Goal: Task Accomplishment & Management: Manage account settings

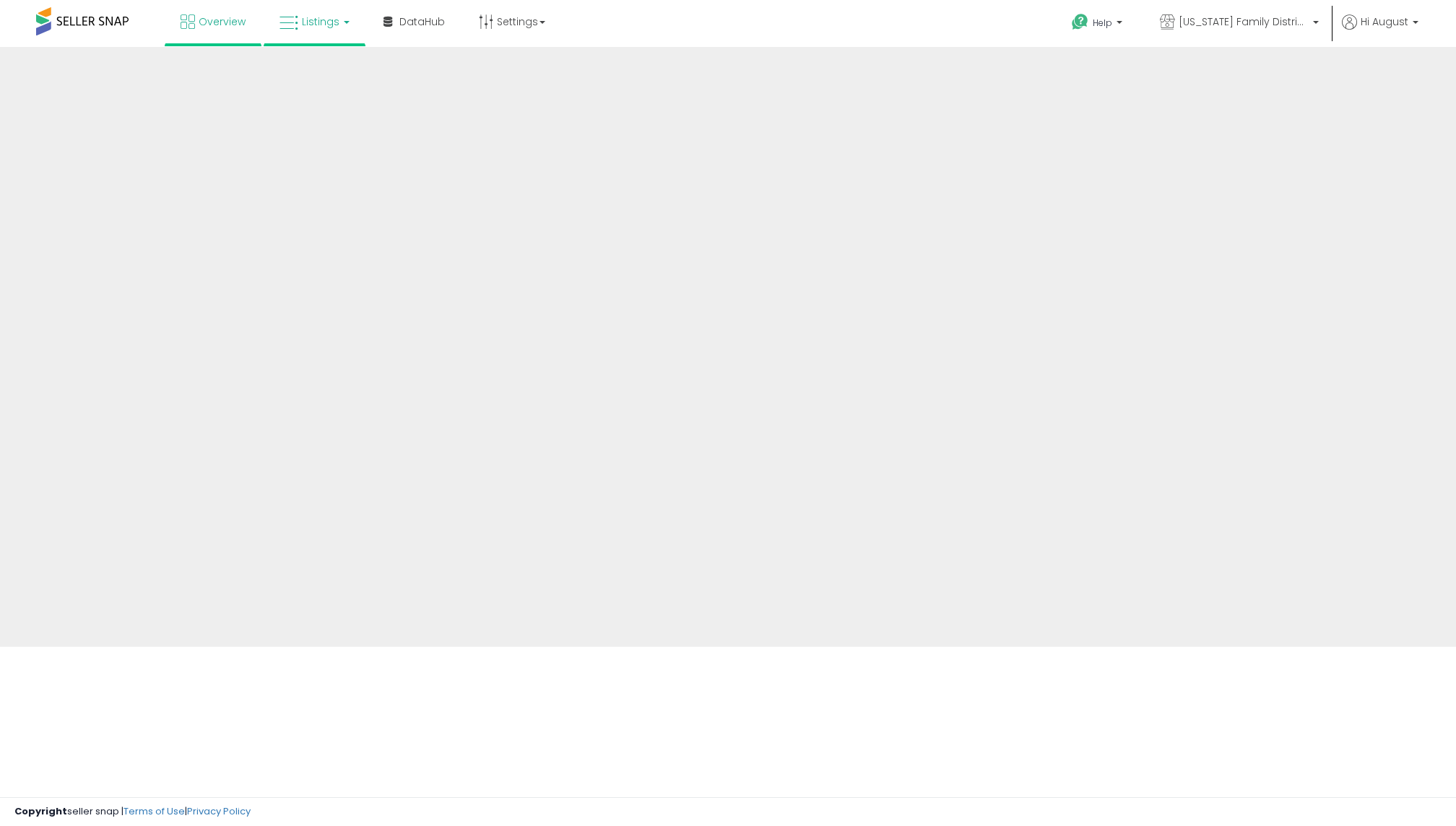
click at [329, 21] on span "Listings" at bounding box center [320, 21] width 38 height 14
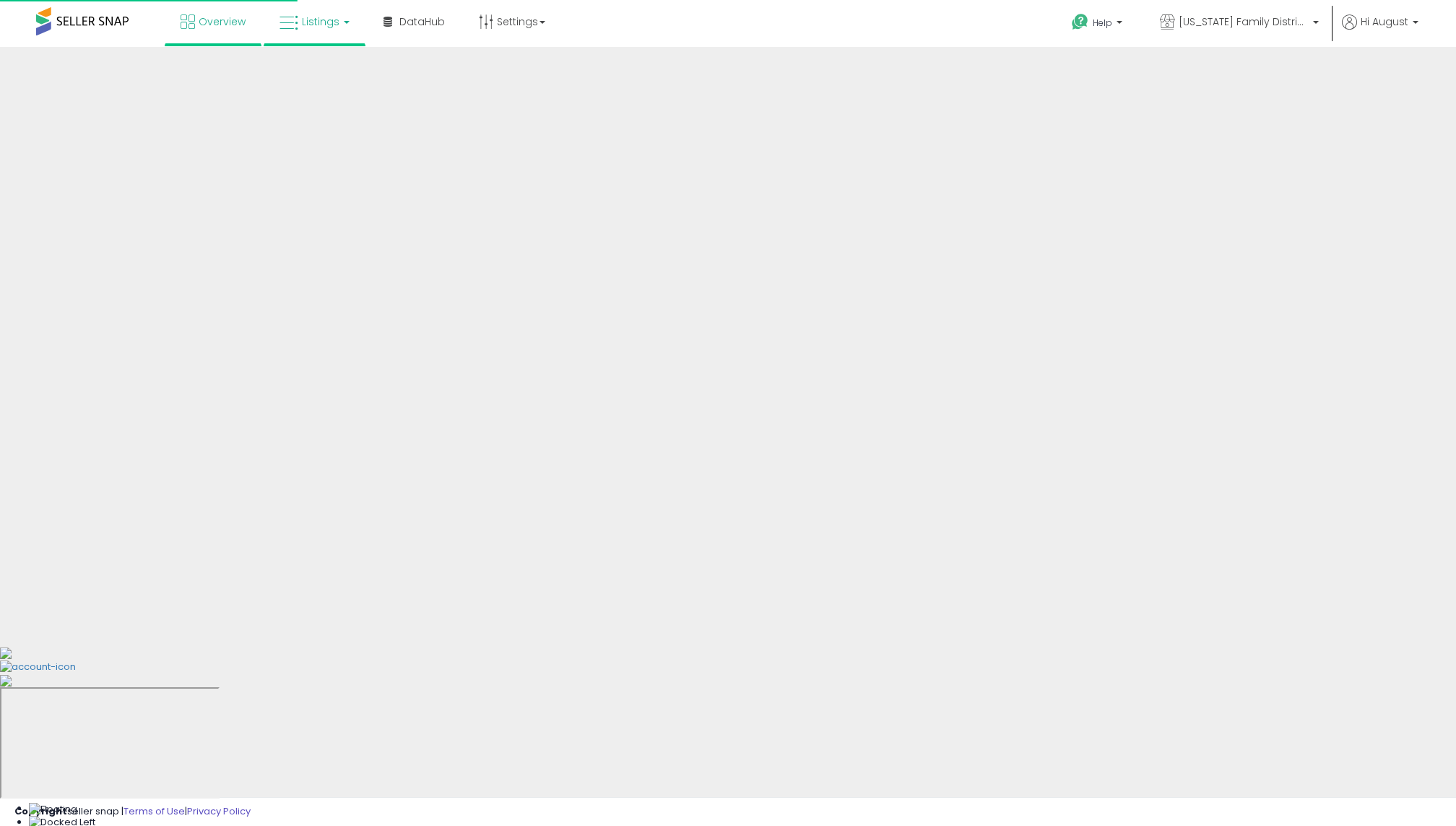
click at [319, 29] on link "Listings" at bounding box center [315, 22] width 92 height 43
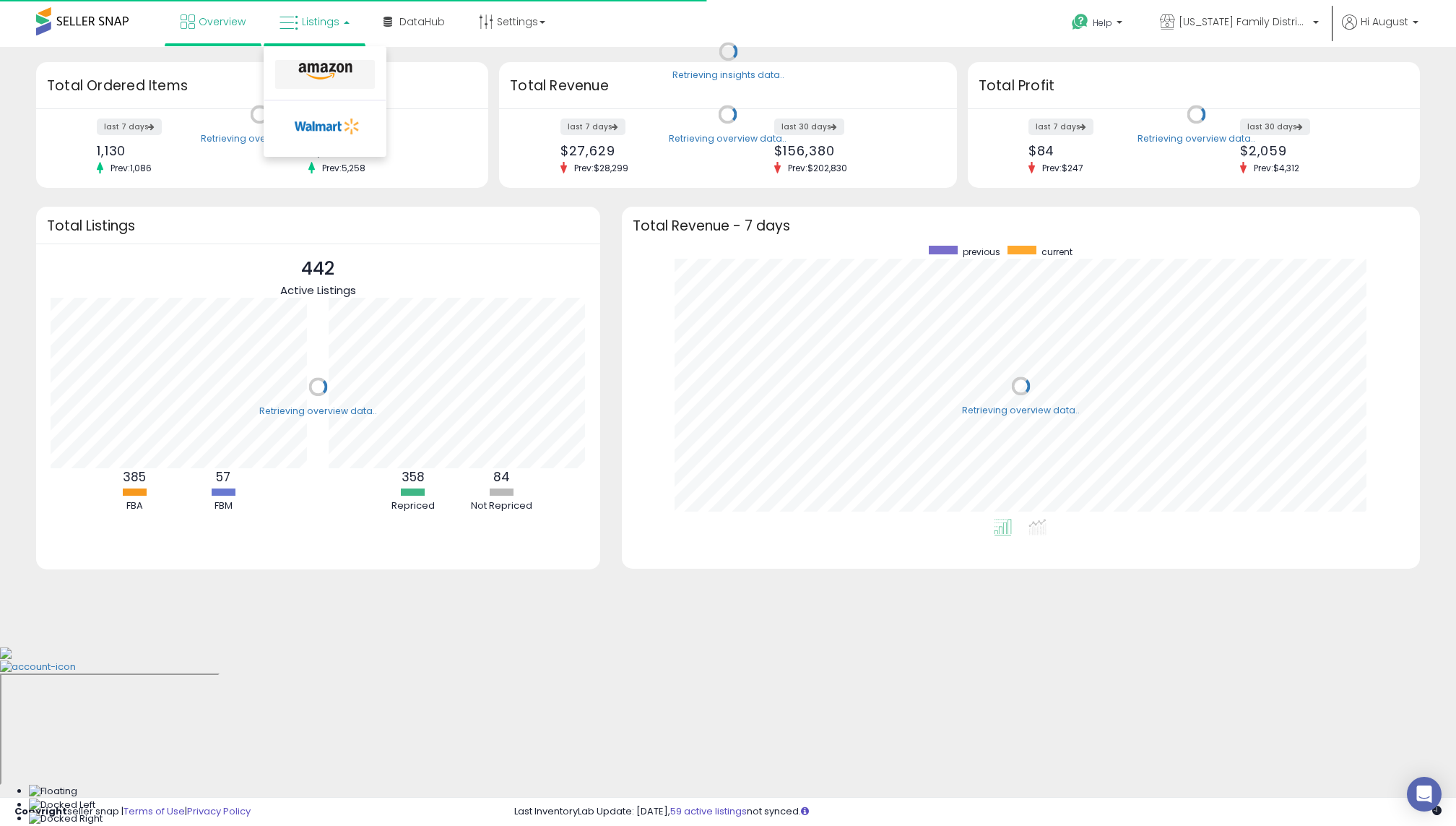
scroll to position [273, 769]
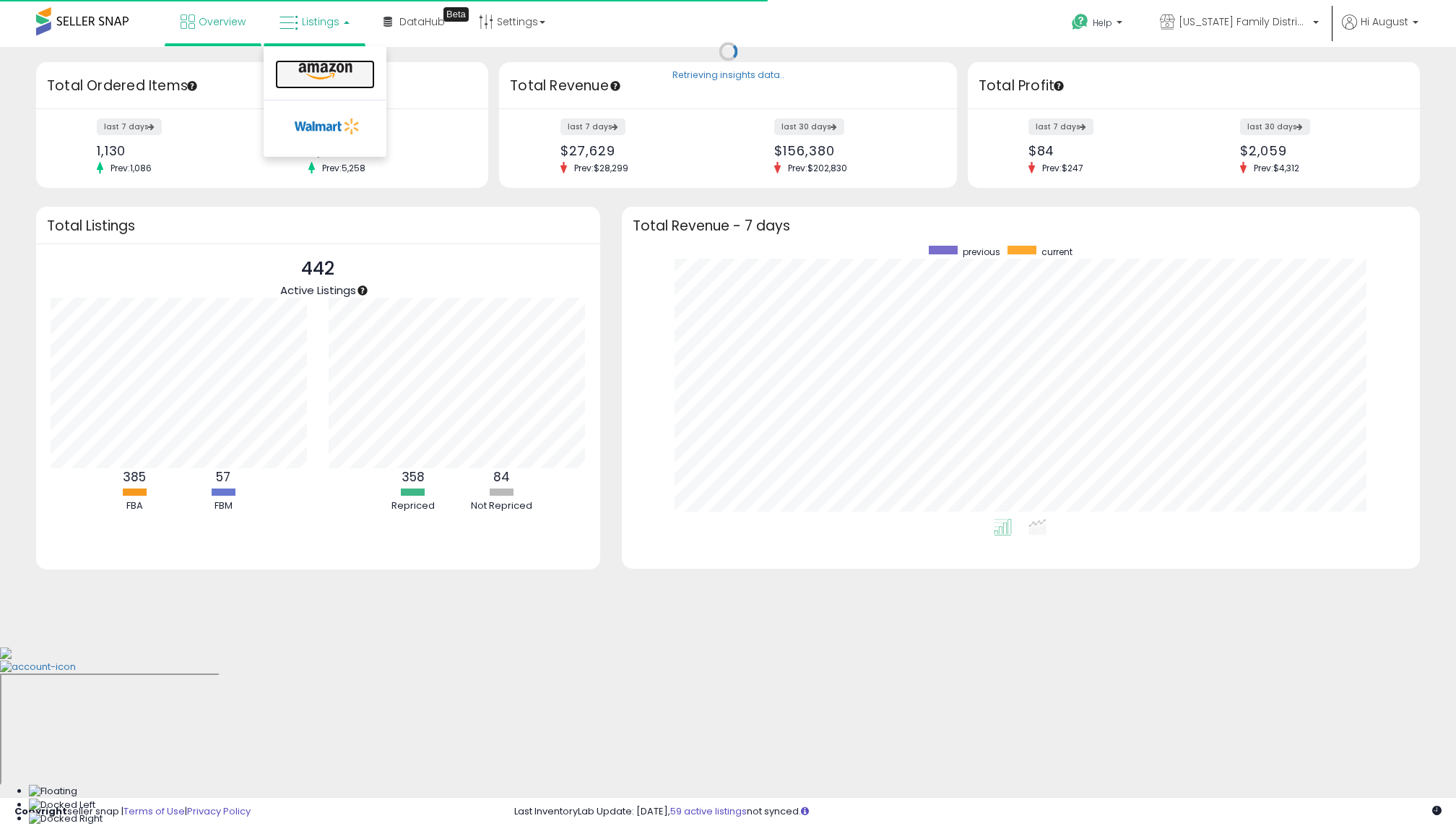
click at [318, 71] on icon at bounding box center [325, 71] width 63 height 19
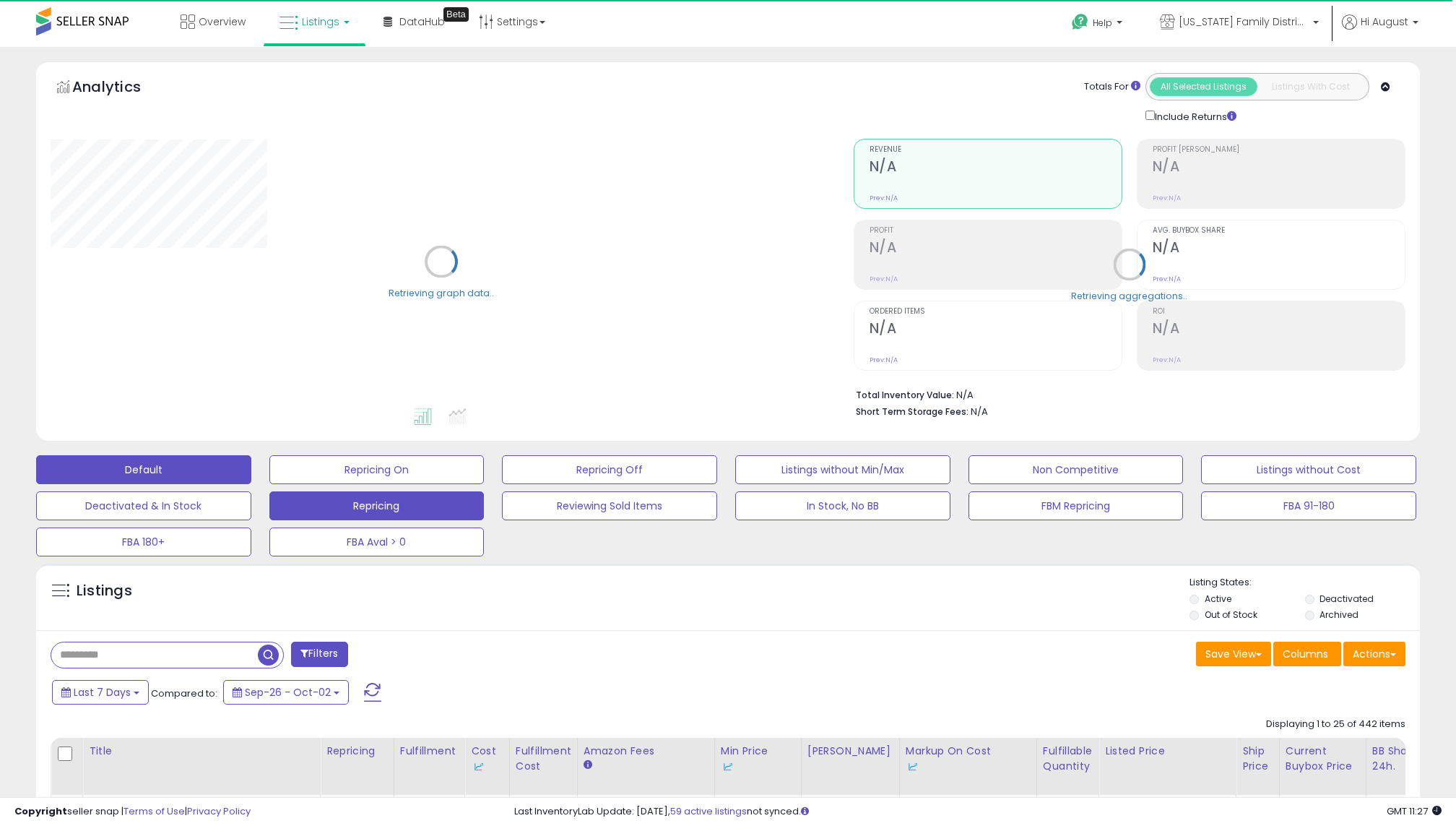
click at [428, 511] on button "Repricing" at bounding box center [377, 506] width 215 height 29
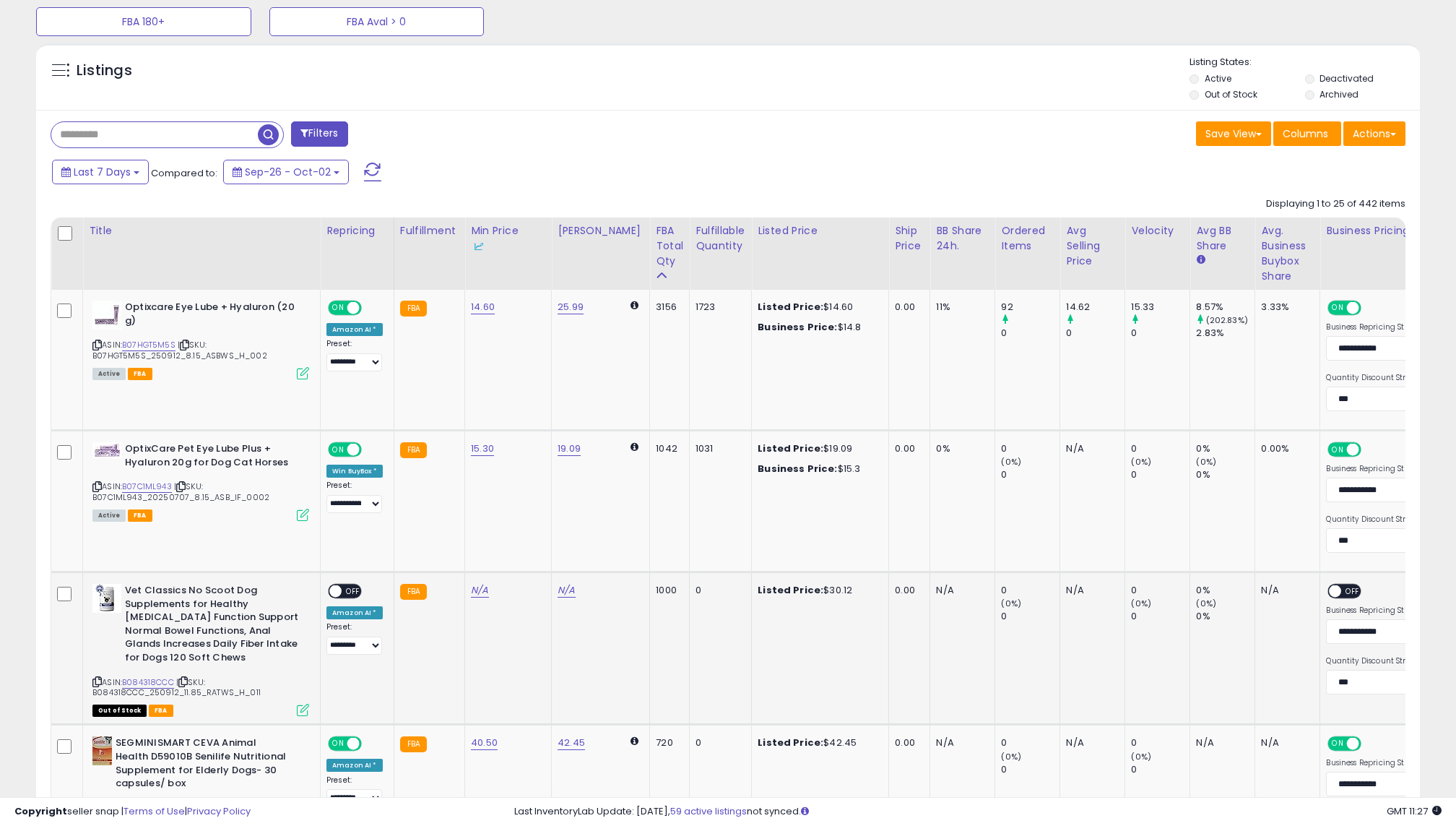
scroll to position [296, 803]
click at [95, 678] on icon at bounding box center [97, 681] width 9 height 8
click at [476, 588] on link "N/A" at bounding box center [479, 589] width 17 height 14
type input "****"
click button "submit" at bounding box center [525, 539] width 24 height 22
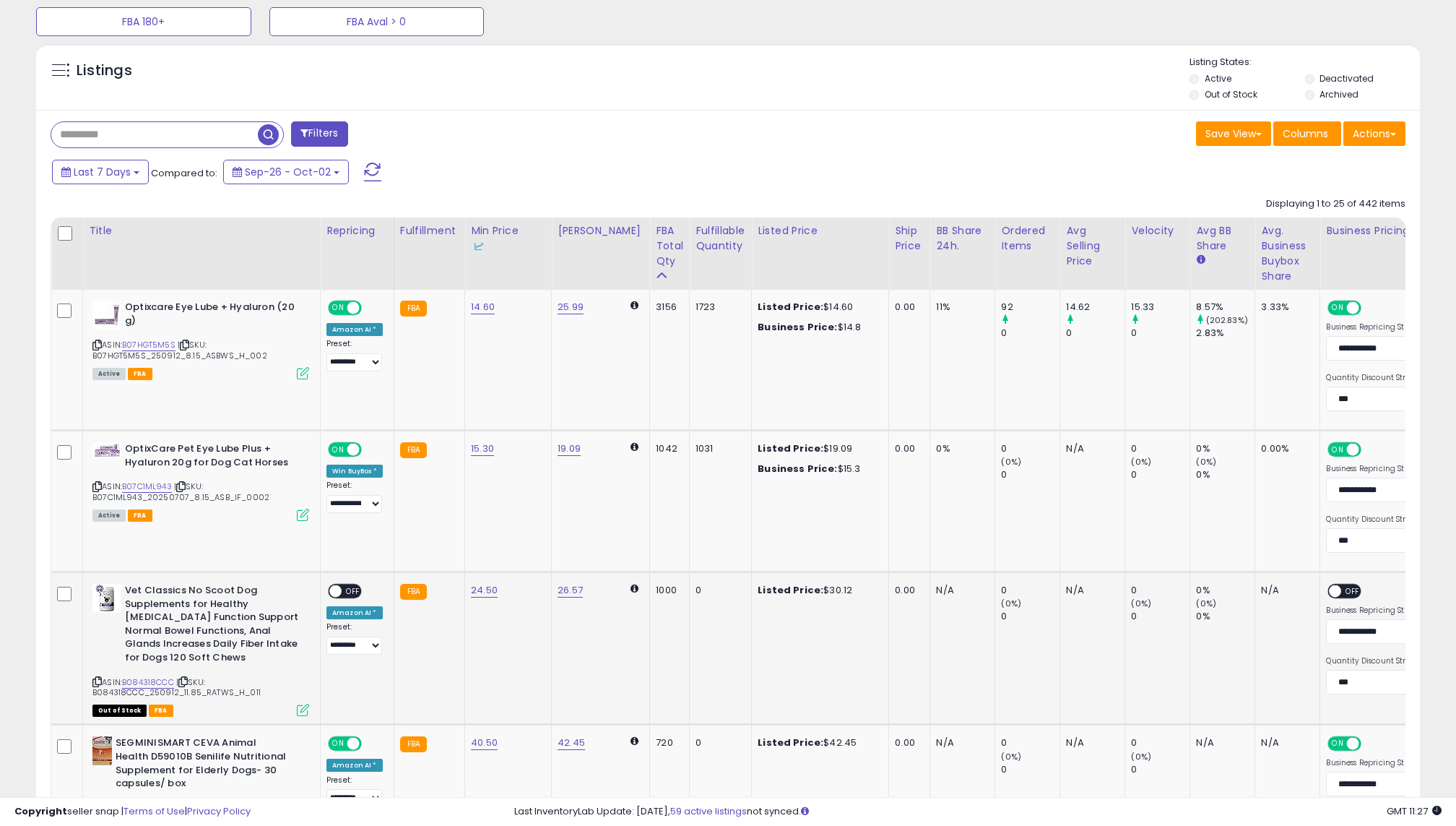
click at [345, 585] on div "ON OFF" at bounding box center [329, 591] width 34 height 12
click at [343, 585] on span "OFF" at bounding box center [353, 591] width 23 height 12
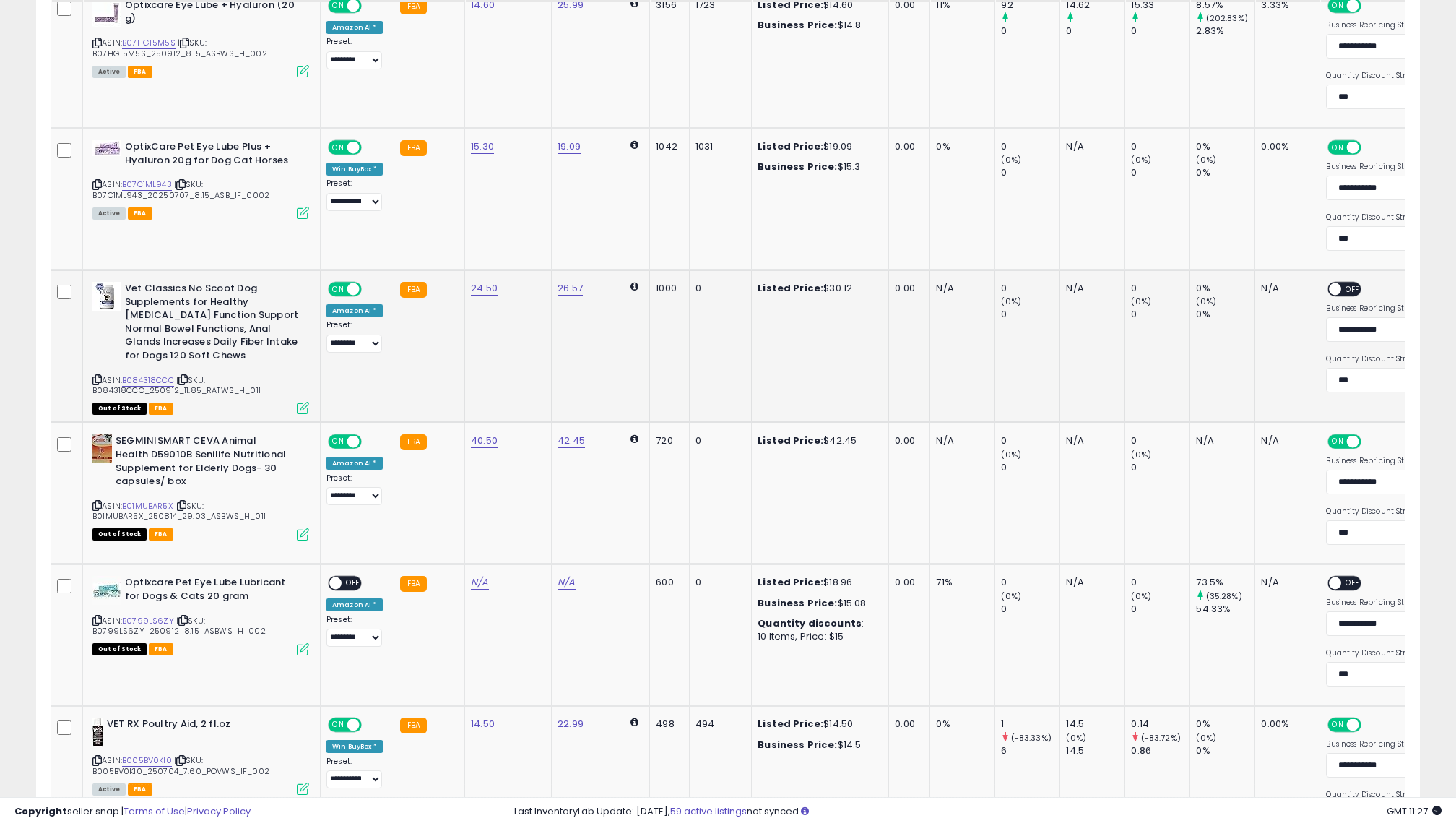
scroll to position [975, 0]
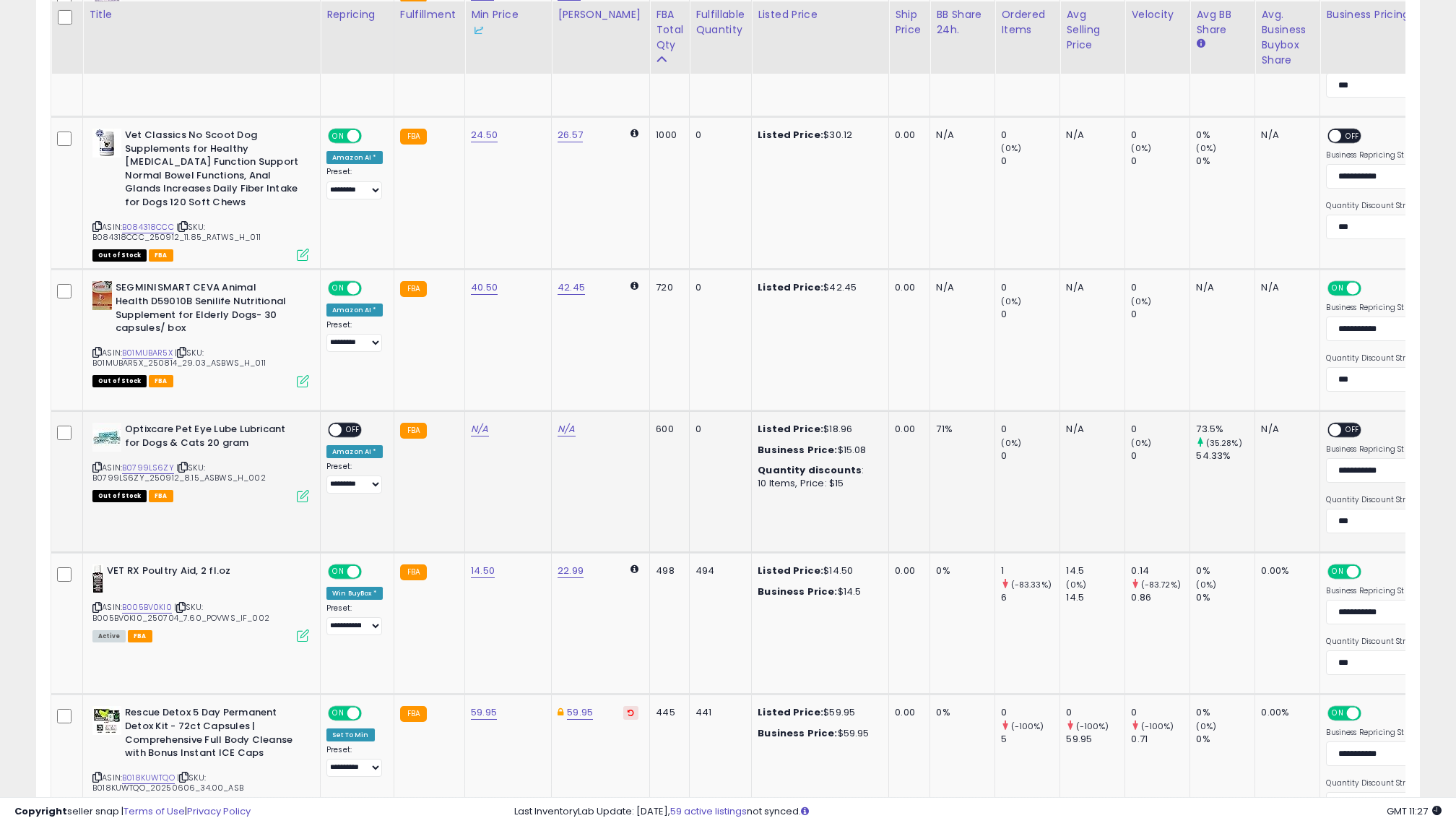
click at [97, 463] on icon at bounding box center [97, 467] width 9 height 8
click at [483, 422] on link "N/A" at bounding box center [479, 429] width 17 height 14
type input "**"
click button "submit" at bounding box center [525, 378] width 24 height 22
click at [343, 432] on div "ON OFF" at bounding box center [329, 429] width 34 height 12
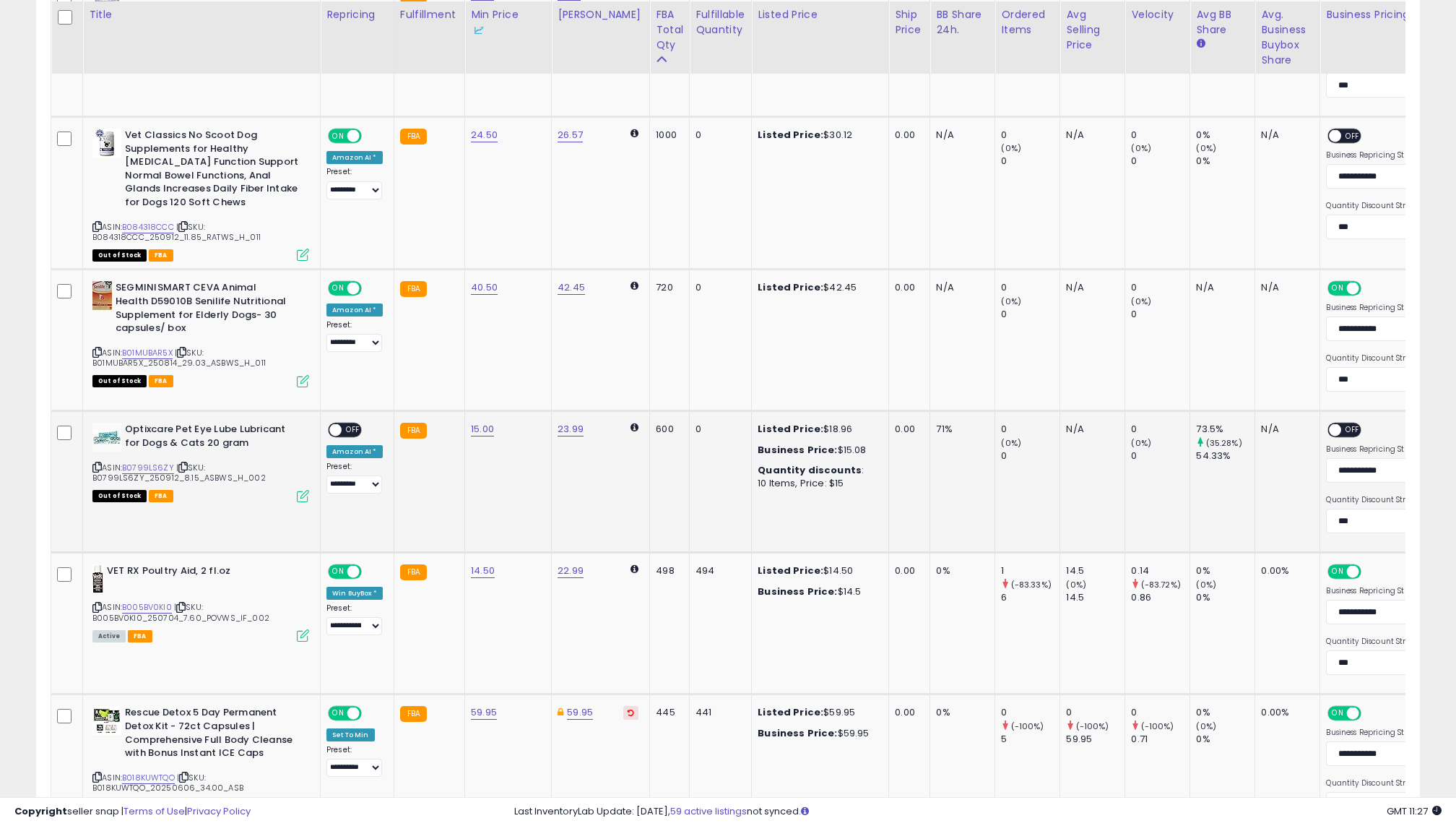
click at [343, 432] on div "ON OFF" at bounding box center [329, 429] width 34 height 12
click at [345, 429] on span "OFF" at bounding box center [353, 429] width 23 height 12
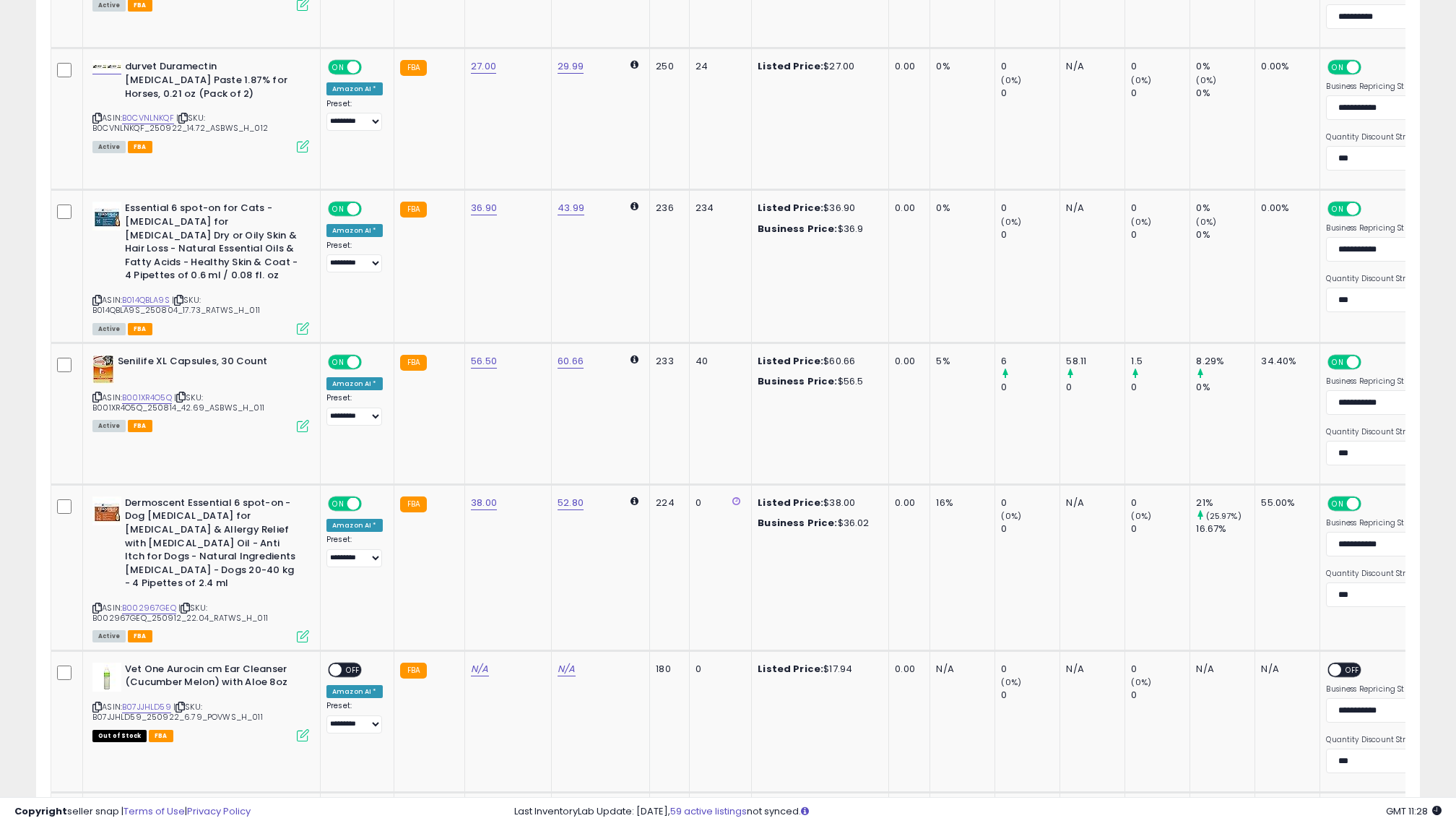
scroll to position [2778, 0]
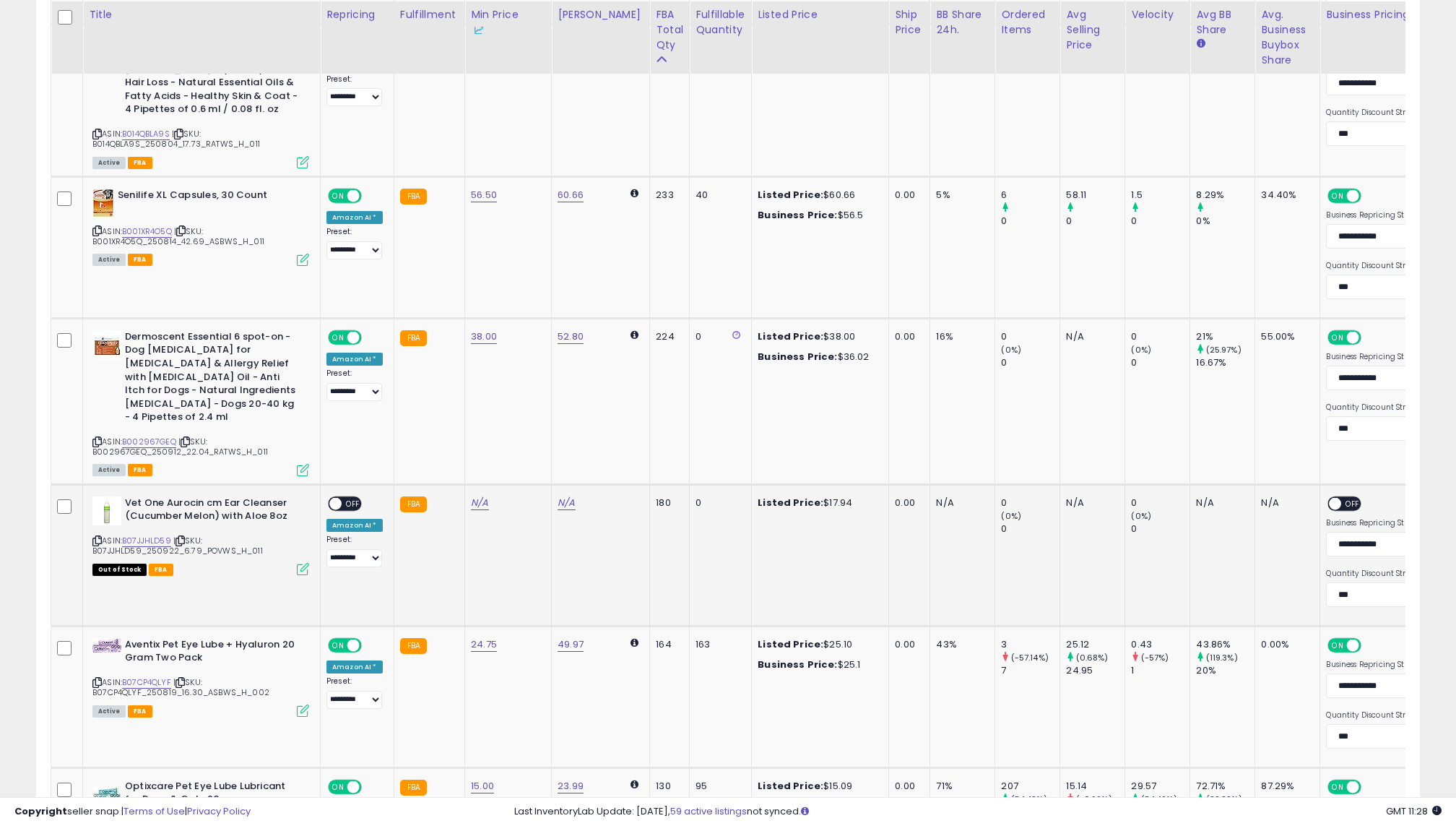
click at [97, 537] on icon at bounding box center [97, 540] width 9 height 8
click at [465, 484] on td "N/A" at bounding box center [508, 554] width 86 height 142
click at [476, 495] on link "N/A" at bounding box center [479, 502] width 17 height 14
type input "****"
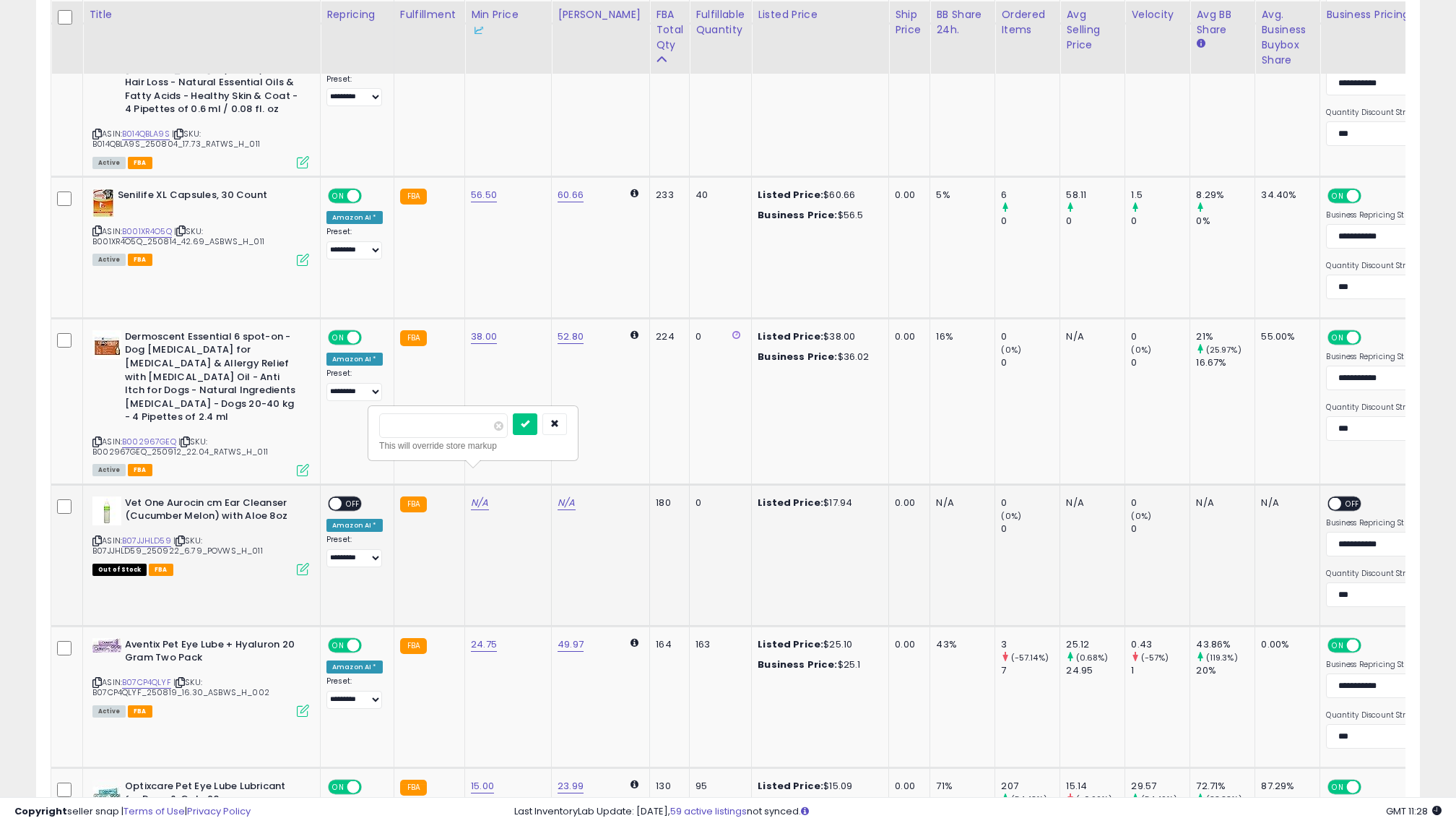
click button "submit" at bounding box center [525, 424] width 24 height 22
click at [352, 497] on span "OFF" at bounding box center [353, 503] width 23 height 12
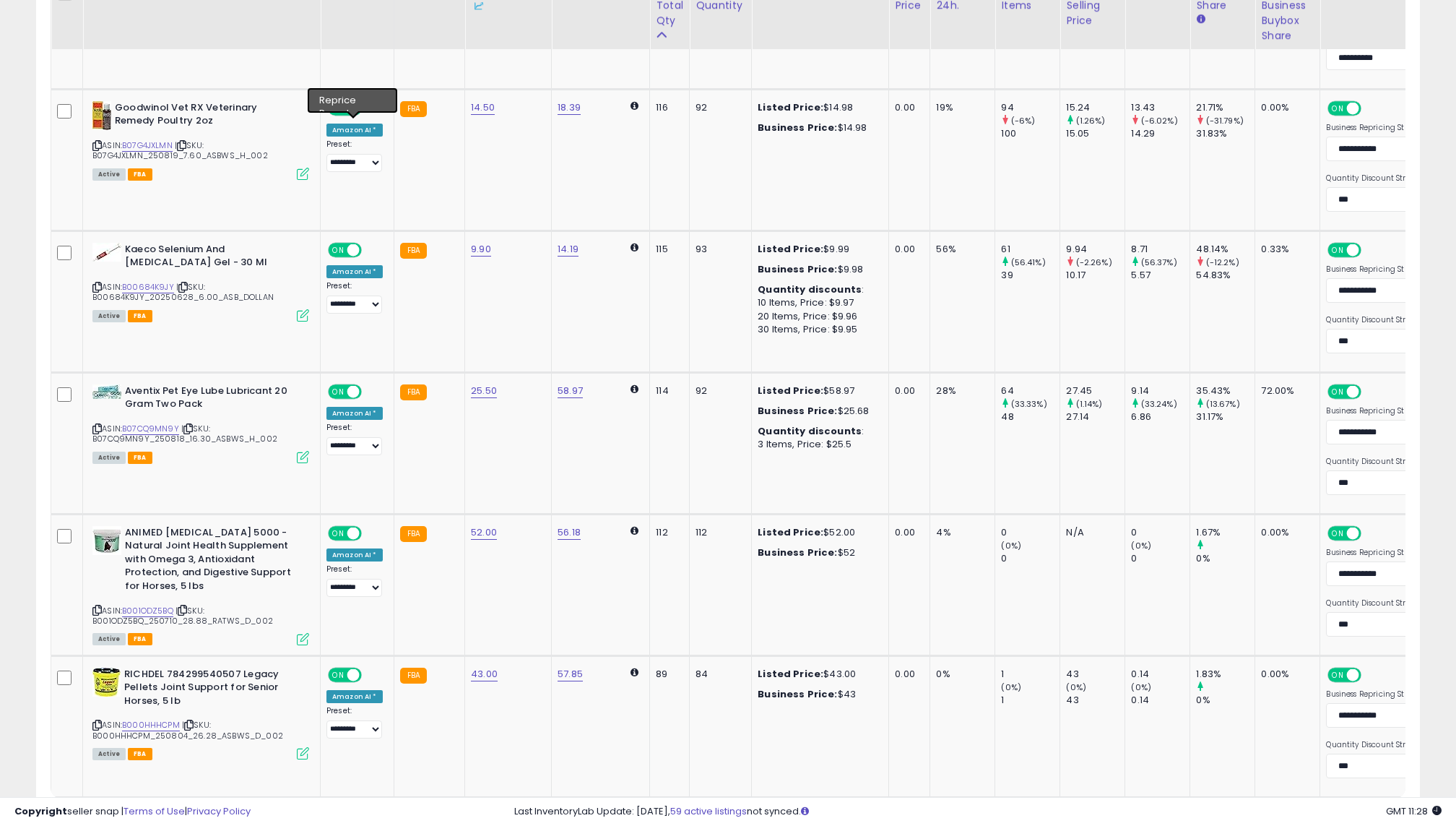
scroll to position [3663, 0]
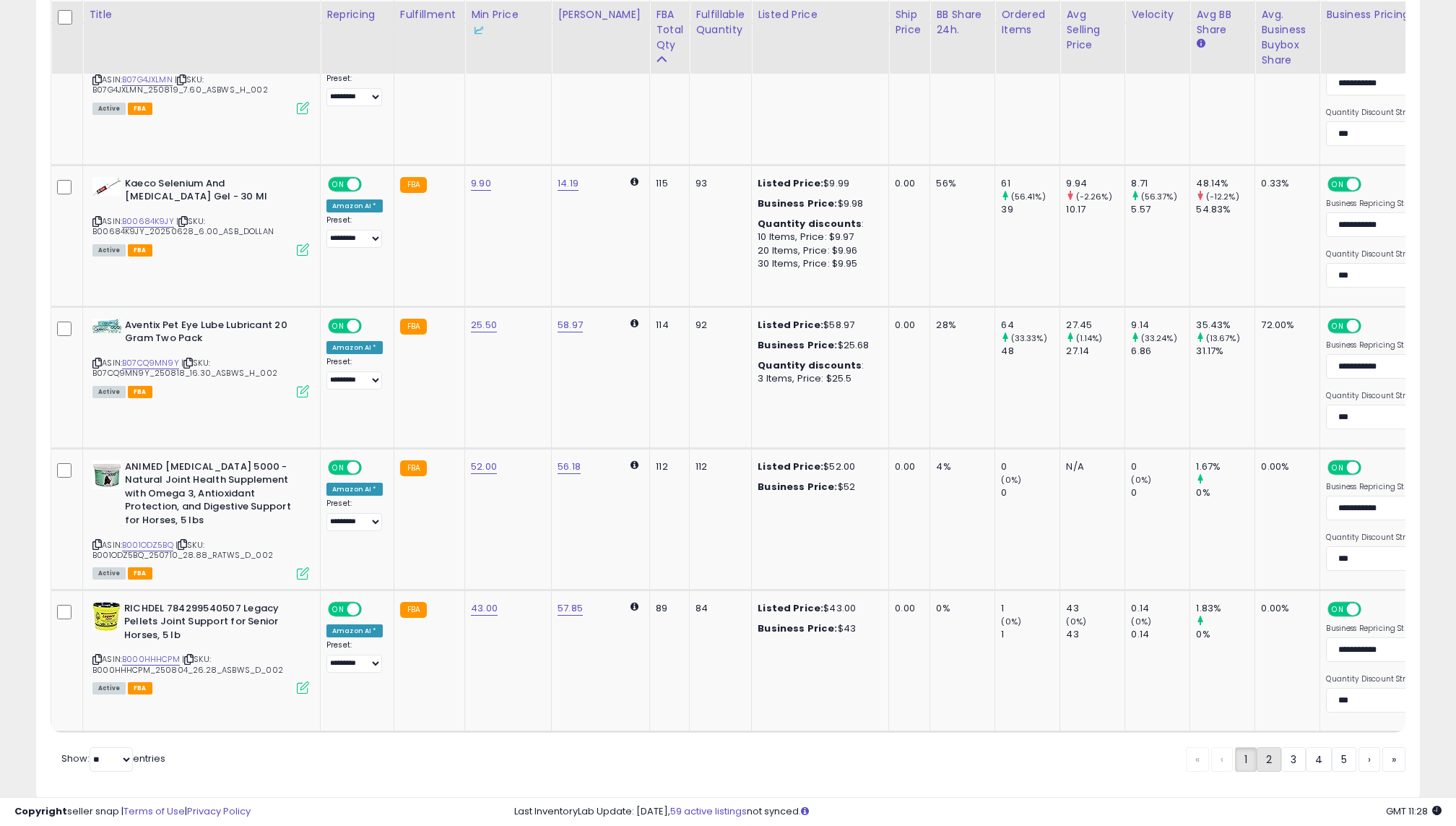
click at [1263, 747] on link "2" at bounding box center [1268, 759] width 24 height 24
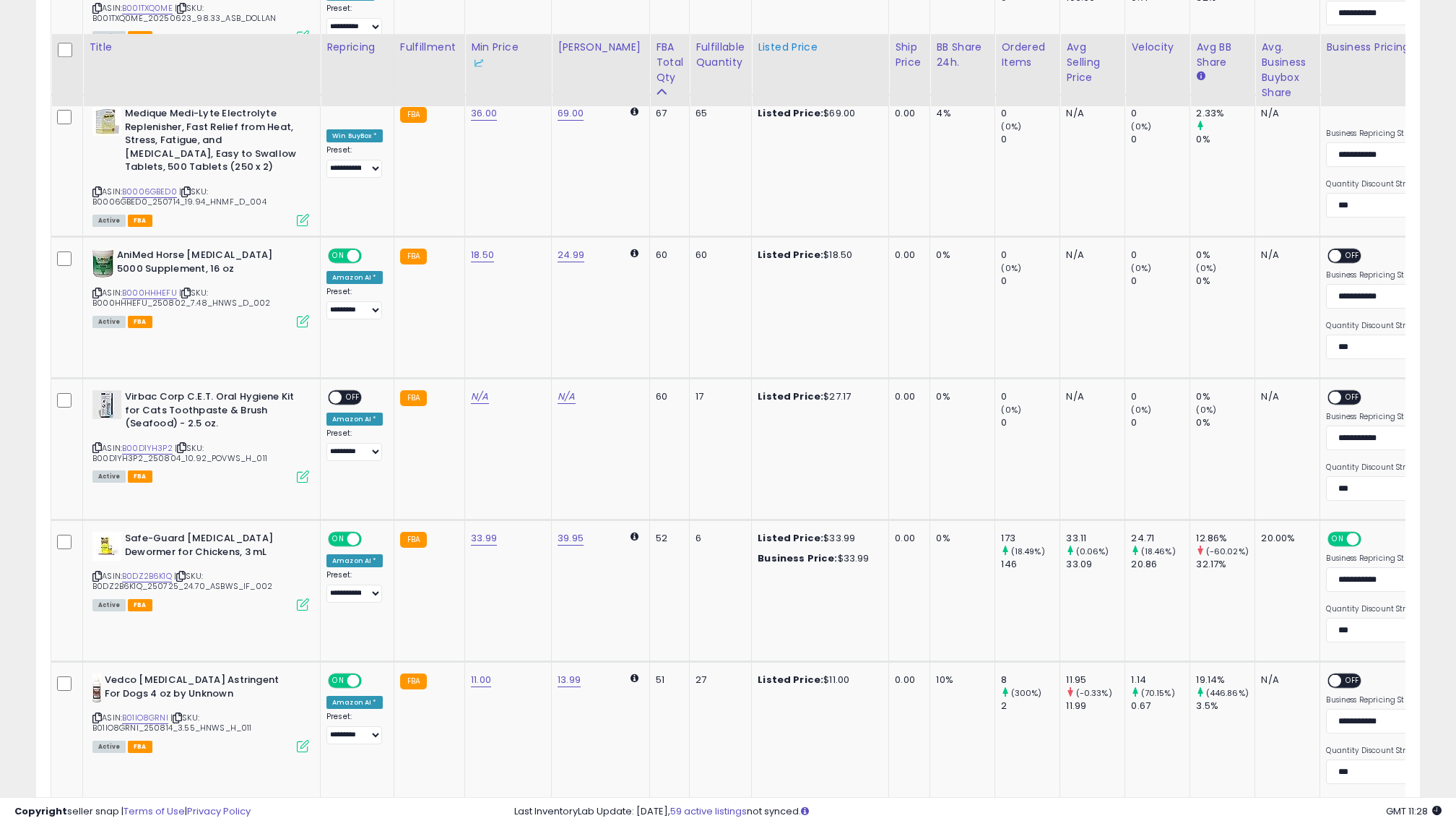
scroll to position [1196, 0]
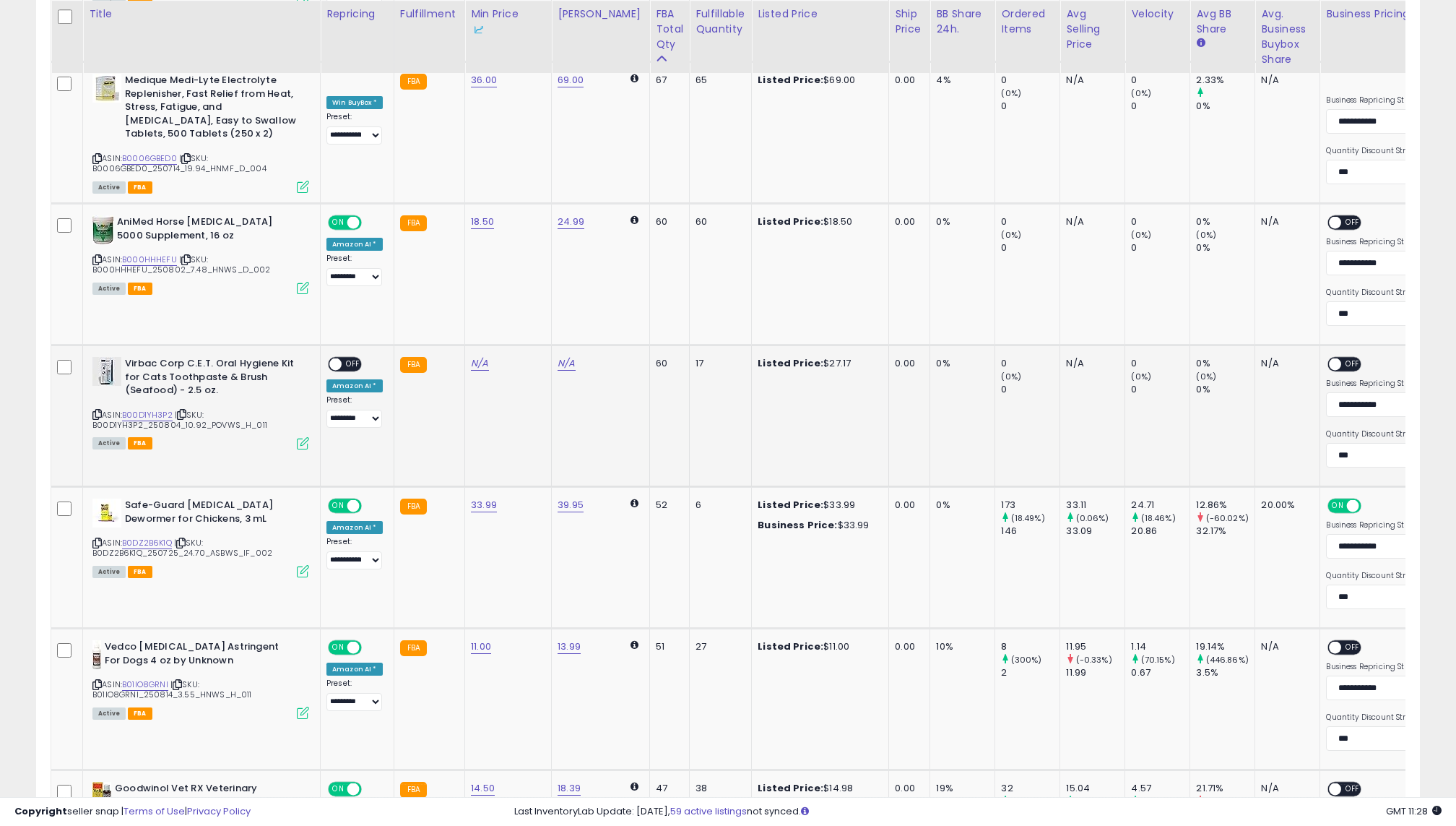
click at [99, 411] on icon at bounding box center [97, 414] width 9 height 8
click at [476, 356] on link "N/A" at bounding box center [479, 363] width 17 height 14
type input "****"
click button "submit" at bounding box center [525, 299] width 24 height 22
click at [358, 358] on span "OFF" at bounding box center [353, 364] width 23 height 12
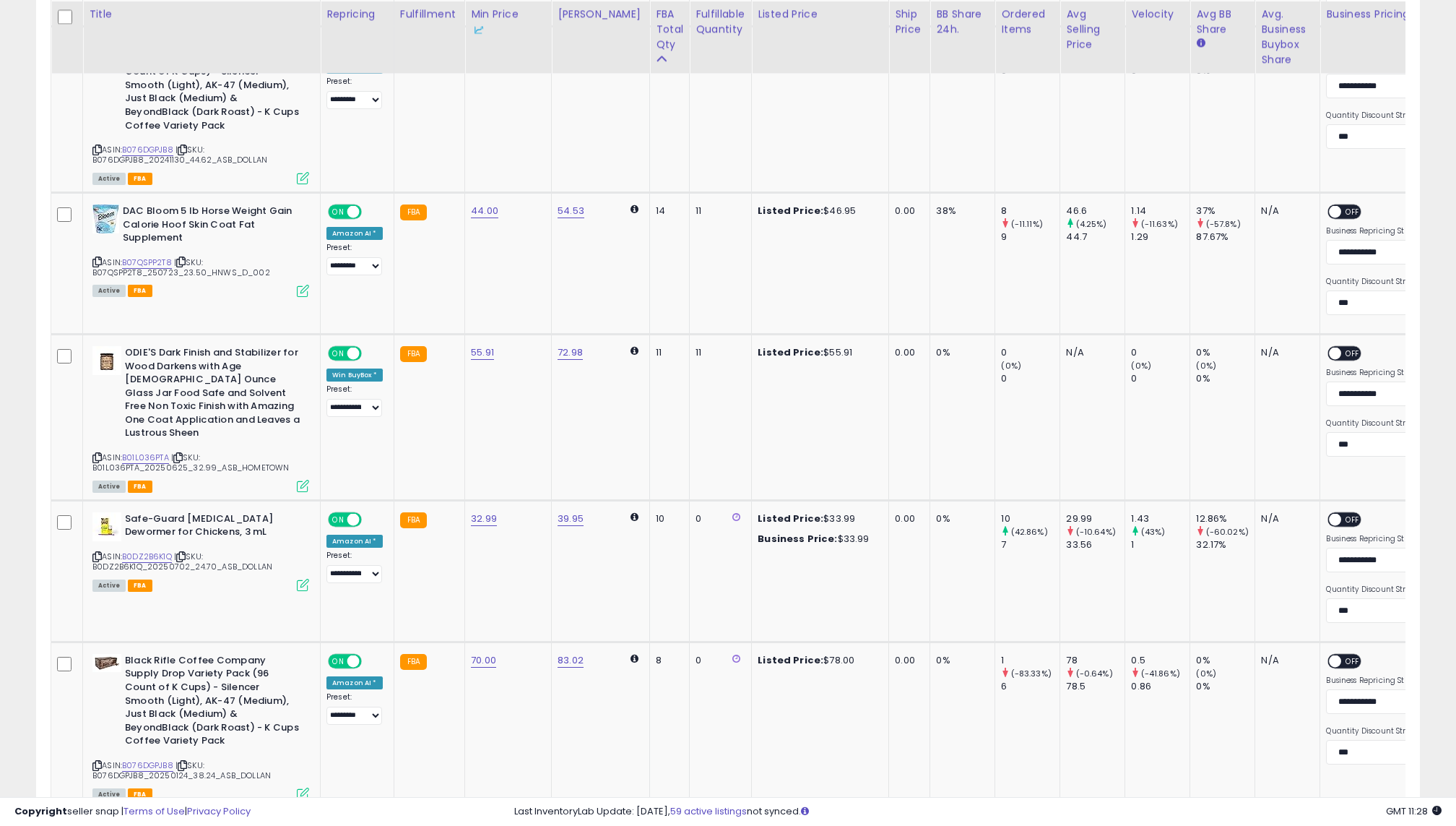
scroll to position [3713, 0]
